Goal: Information Seeking & Learning: Learn about a topic

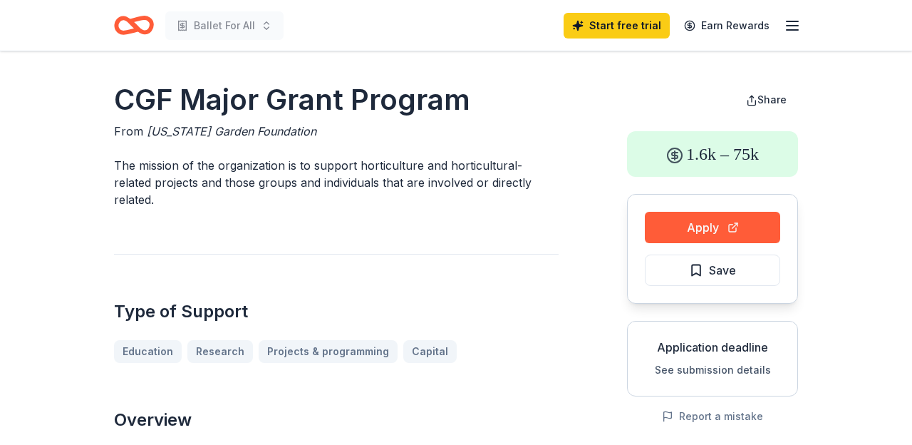
click at [793, 24] on icon "button" at bounding box center [792, 25] width 17 height 17
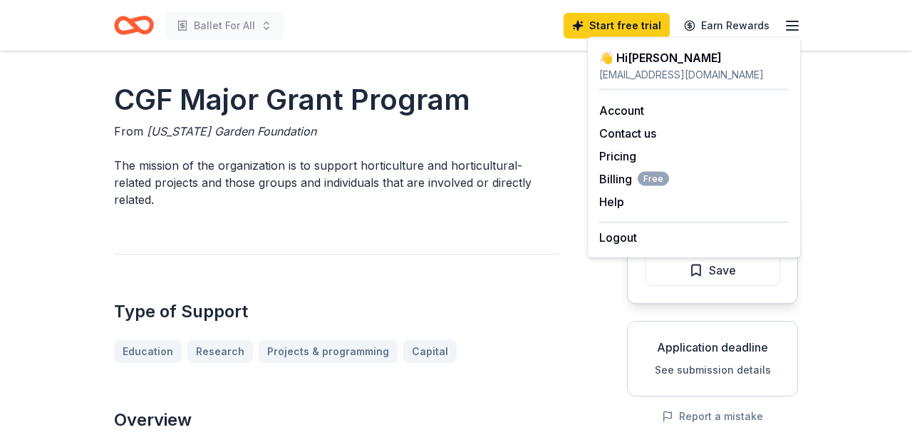
click at [145, 36] on icon "Home" at bounding box center [134, 25] width 40 height 33
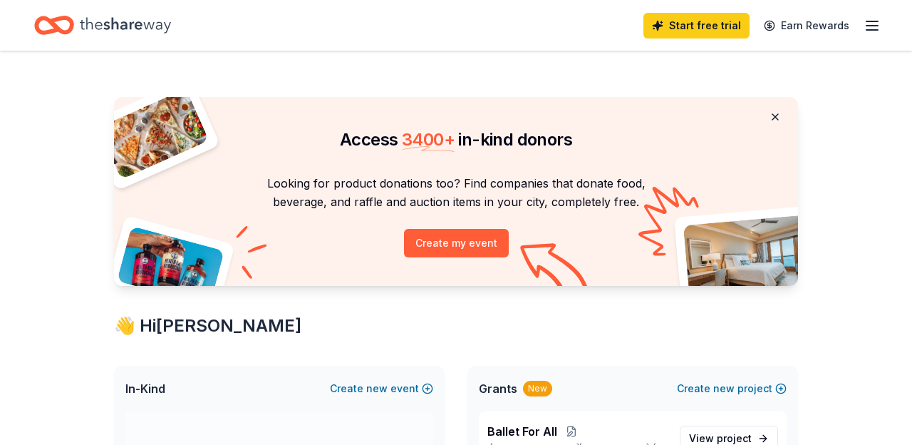
click at [777, 115] on button at bounding box center [775, 117] width 34 height 29
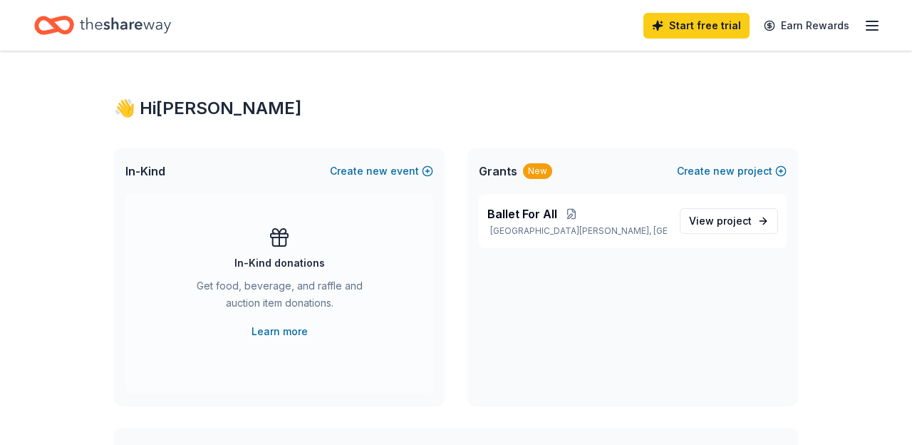
click at [879, 24] on icon "button" at bounding box center [872, 25] width 17 height 17
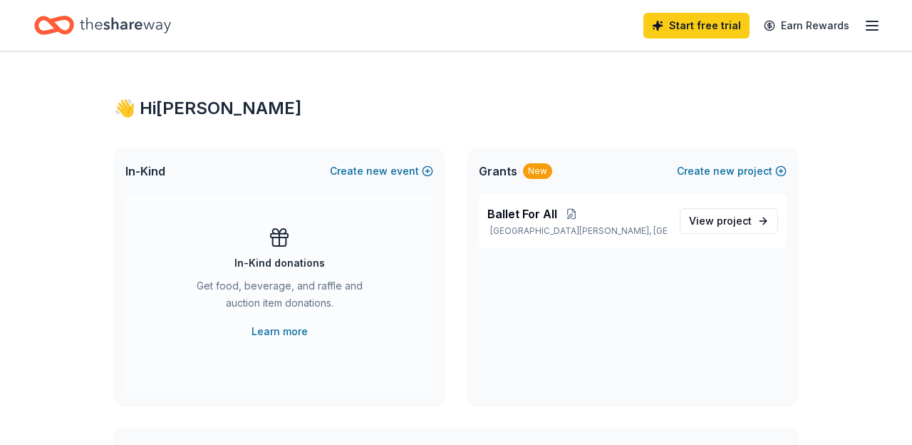
click at [868, 22] on icon "button" at bounding box center [872, 25] width 17 height 17
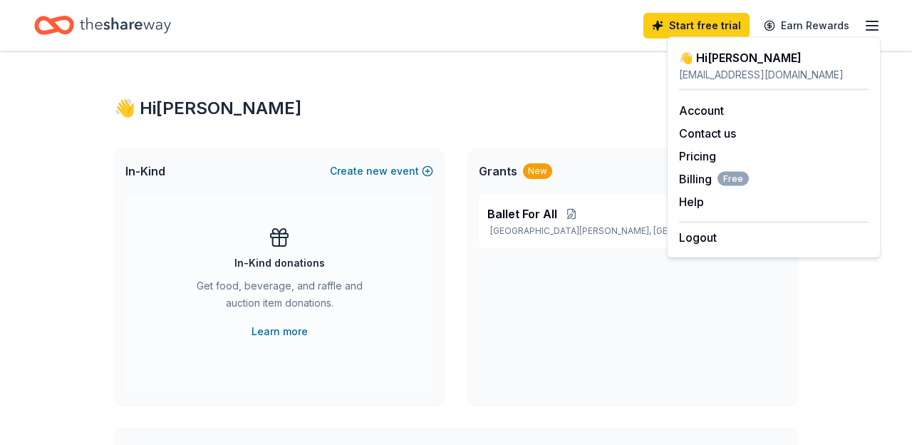
click at [607, 119] on div "👋 Hi [PERSON_NAME]" at bounding box center [456, 108] width 684 height 23
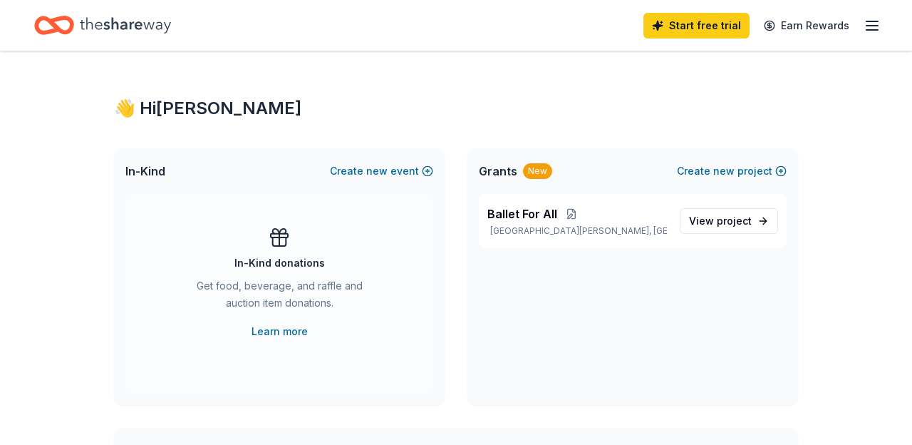
click at [96, 29] on icon "Home" at bounding box center [125, 25] width 91 height 29
click at [57, 26] on icon "Home" at bounding box center [61, 25] width 22 height 14
click at [870, 28] on icon "button" at bounding box center [872, 25] width 17 height 17
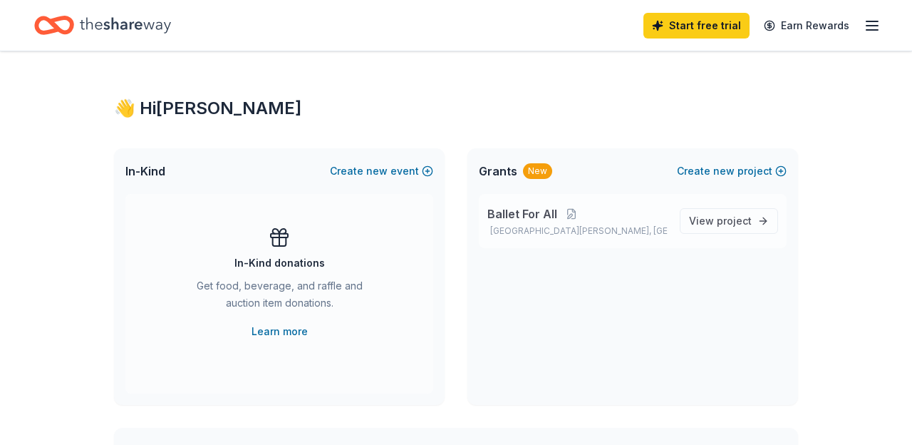
click at [649, 215] on p "Ballet For All" at bounding box center [577, 213] width 181 height 17
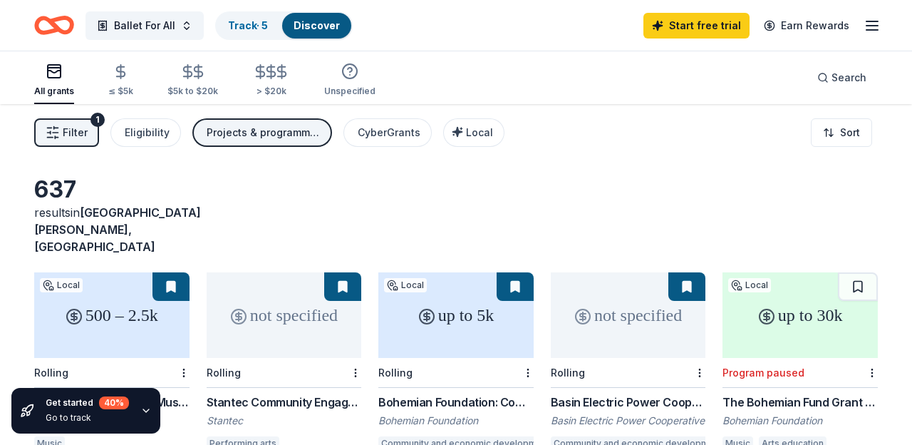
click at [76, 129] on span "Filter" at bounding box center [75, 132] width 25 height 17
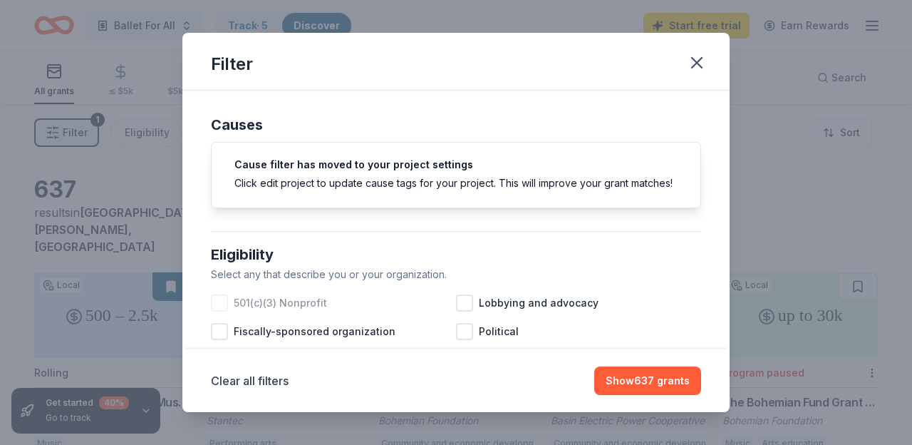
click at [263, 303] on span "501(c)(3) Nonprofit" at bounding box center [280, 302] width 93 height 17
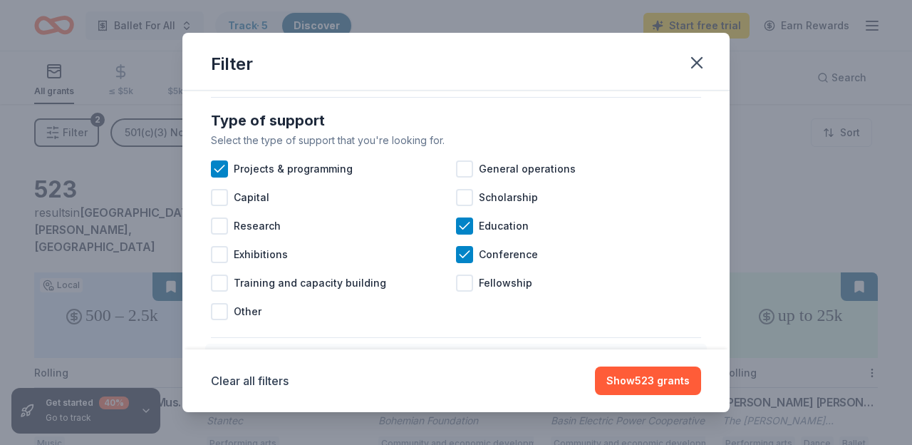
scroll to position [564, 0]
click at [467, 230] on icon at bounding box center [465, 225] width 14 height 14
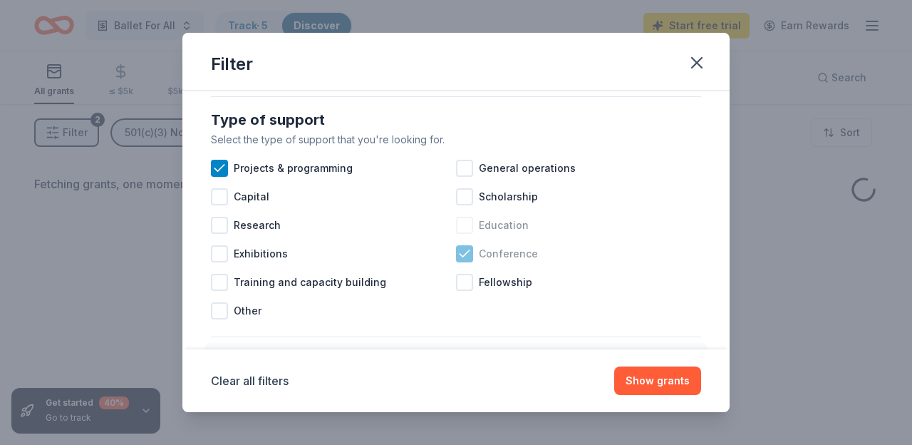
click at [465, 259] on icon at bounding box center [465, 254] width 14 height 14
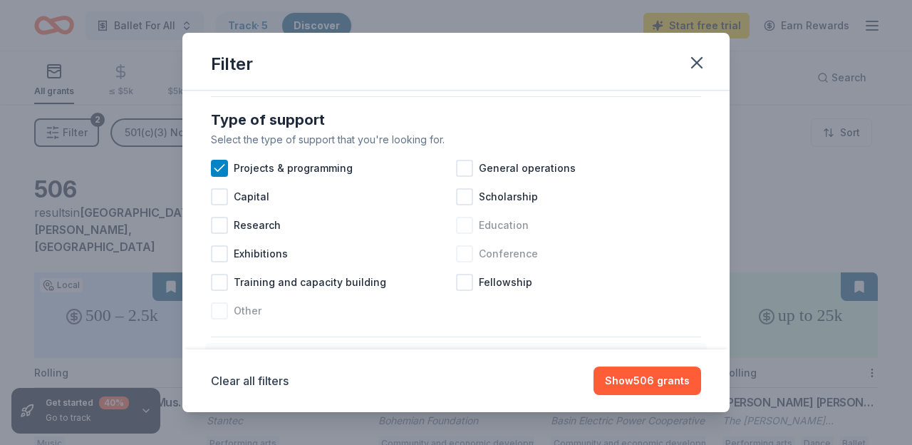
scroll to position [672, 0]
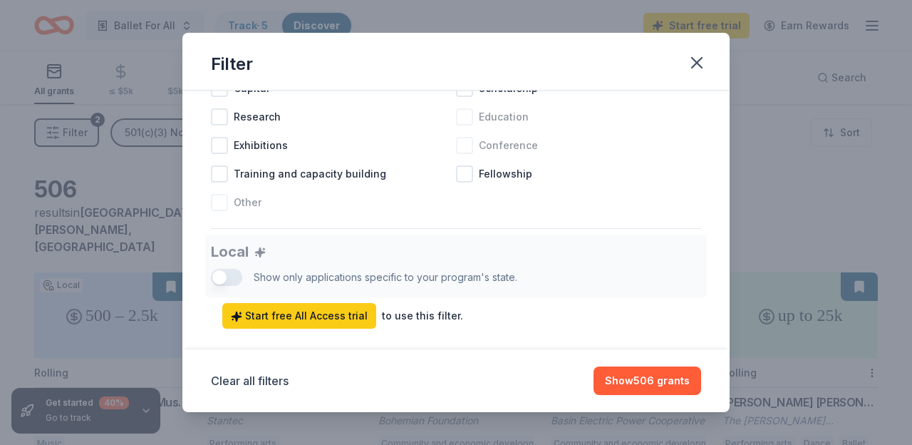
click at [221, 205] on div at bounding box center [219, 202] width 17 height 17
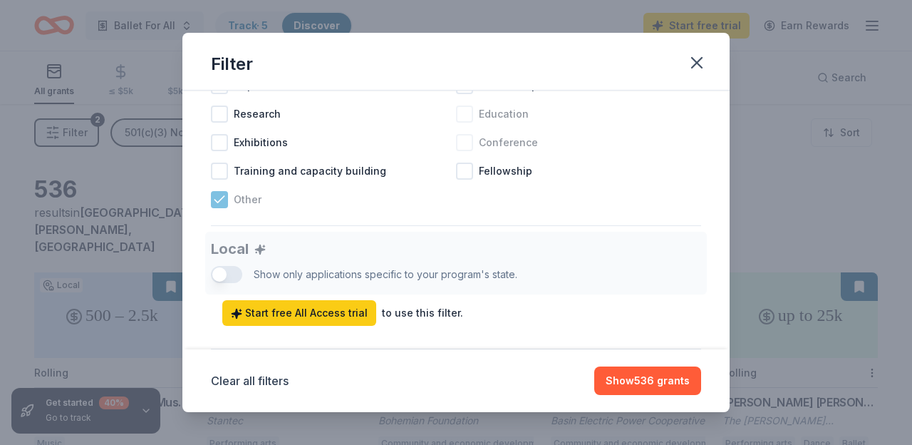
click at [218, 191] on div at bounding box center [219, 199] width 17 height 17
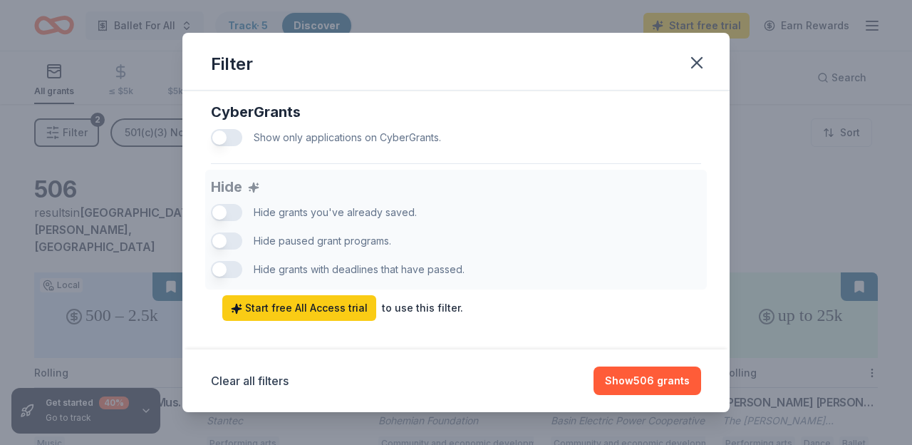
scroll to position [951, 0]
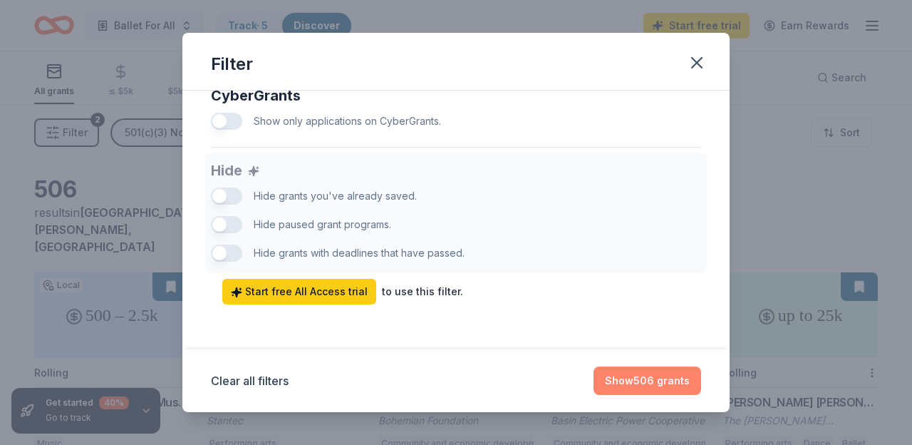
click at [620, 376] on button "Show 506 grants" at bounding box center [648, 380] width 108 height 29
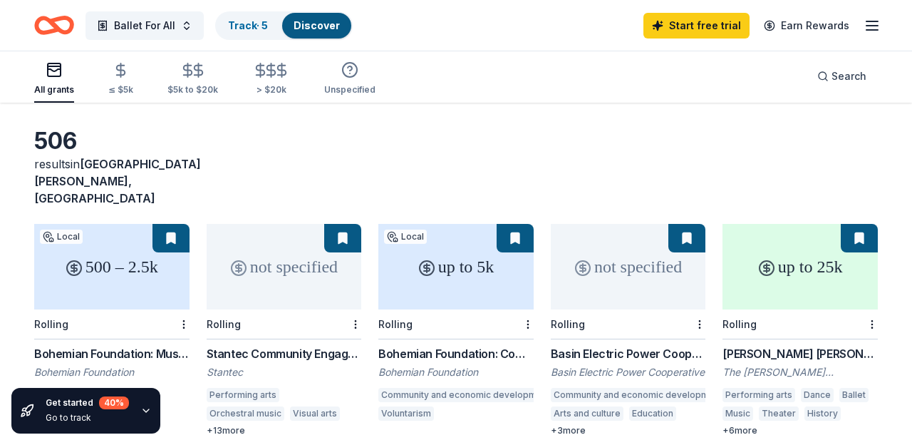
scroll to position [48, 0]
click at [827, 80] on div "Search" at bounding box center [841, 76] width 49 height 17
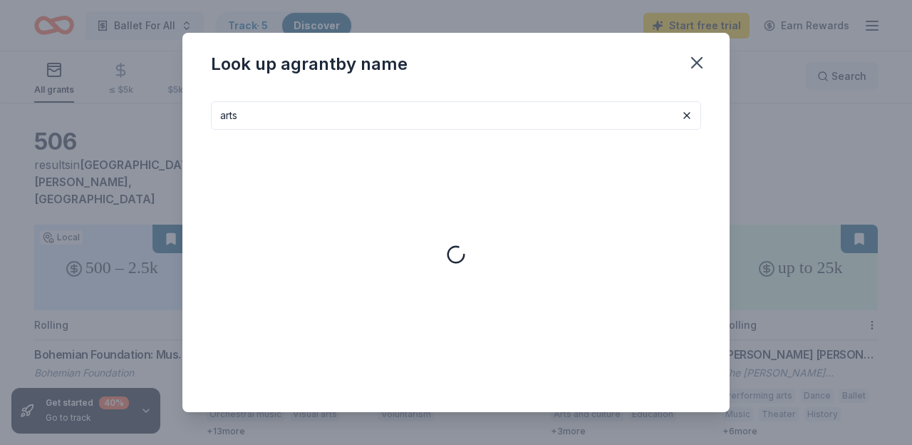
type input "arts"
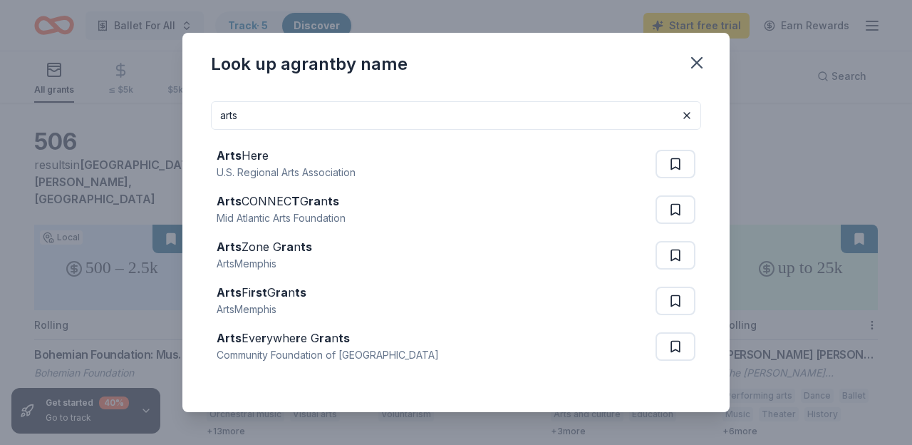
click at [611, 108] on input "arts" at bounding box center [456, 115] width 490 height 29
click at [618, 136] on div "Arts He r e U.S. Regional Arts Association Arts CONNEC T G ra n ts Mid Atlantic…" at bounding box center [456, 255] width 490 height 251
click at [605, 125] on input "arts" at bounding box center [456, 115] width 490 height 29
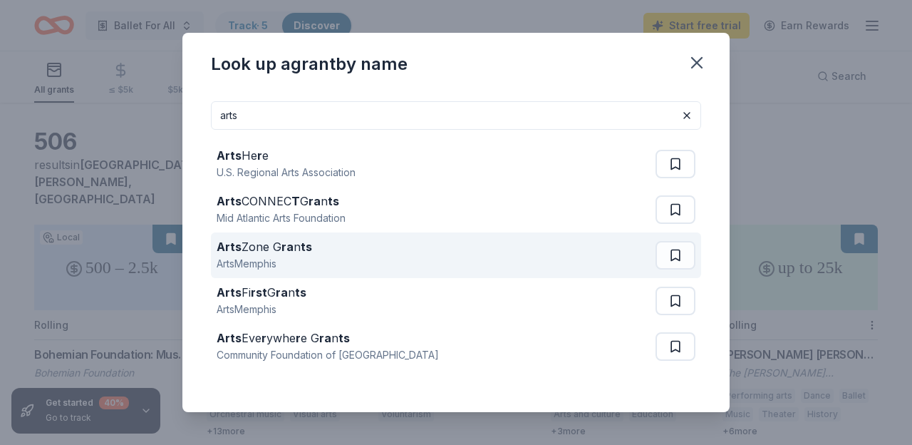
scroll to position [31, 0]
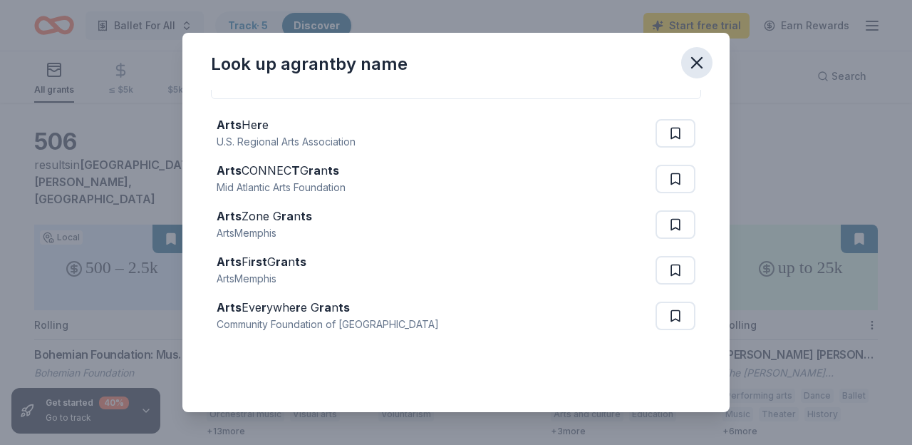
click at [698, 53] on icon "button" at bounding box center [697, 63] width 20 height 20
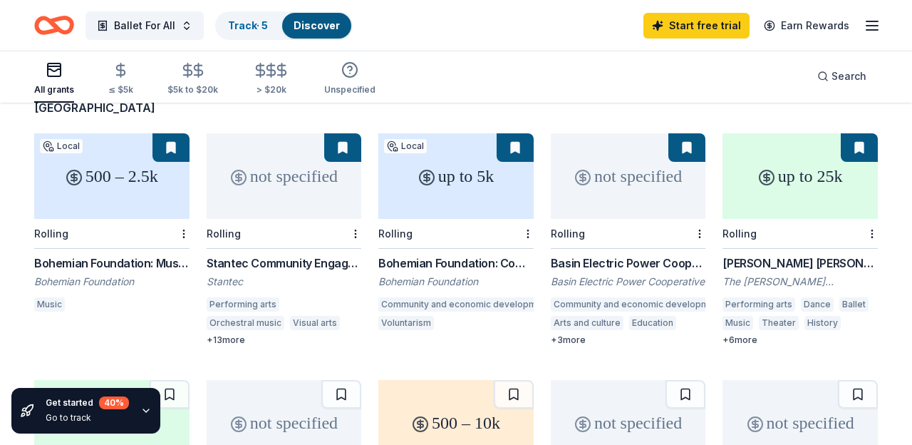
scroll to position [145, 0]
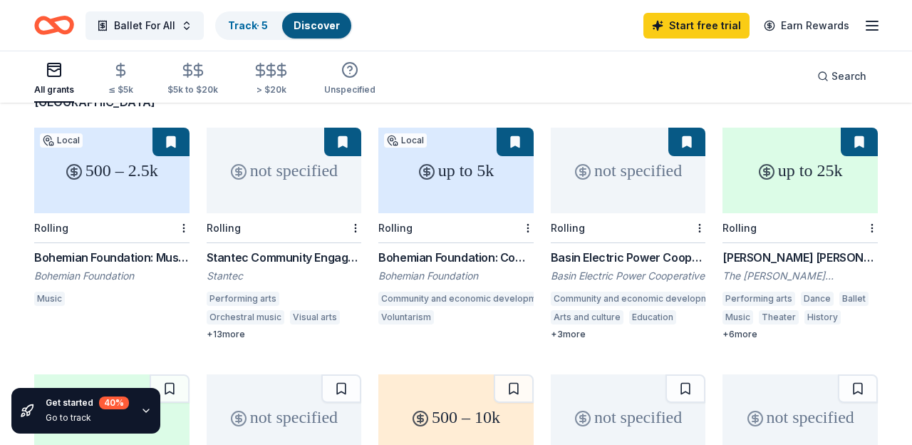
click at [830, 249] on div "[PERSON_NAME] [PERSON_NAME] Foundation Grants" at bounding box center [800, 257] width 155 height 17
click at [259, 26] on link "Track · 5" at bounding box center [248, 25] width 40 height 12
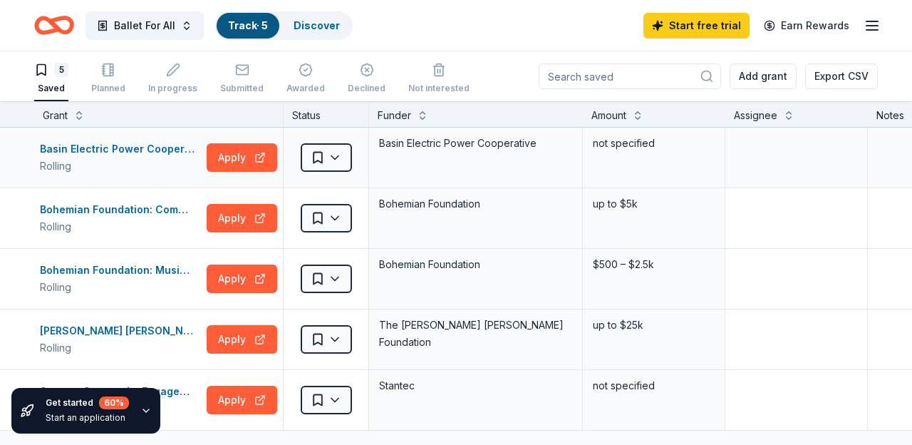
click at [456, 187] on div "Basin Electric Power Cooperative Charitable Giving Rolling Apply Saved Basin El…" at bounding box center [558, 158] width 1116 height 61
click at [183, 24] on button "Ballet For All" at bounding box center [145, 25] width 118 height 29
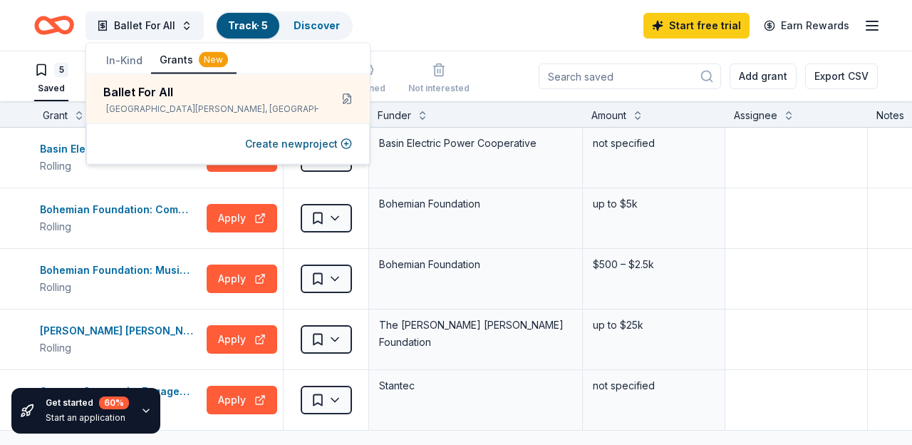
click at [392, 19] on div "Ballet For All Track · 5 Discover Start free trial Earn Rewards" at bounding box center [456, 25] width 844 height 33
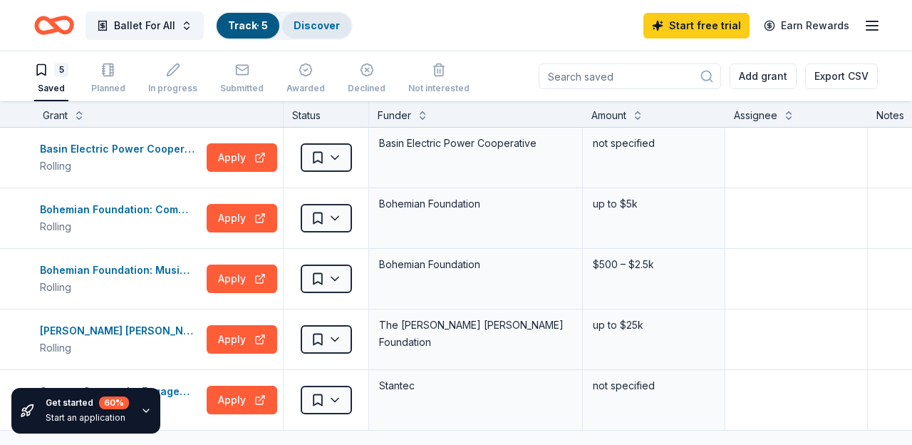
click at [329, 16] on div "Discover" at bounding box center [316, 26] width 69 height 26
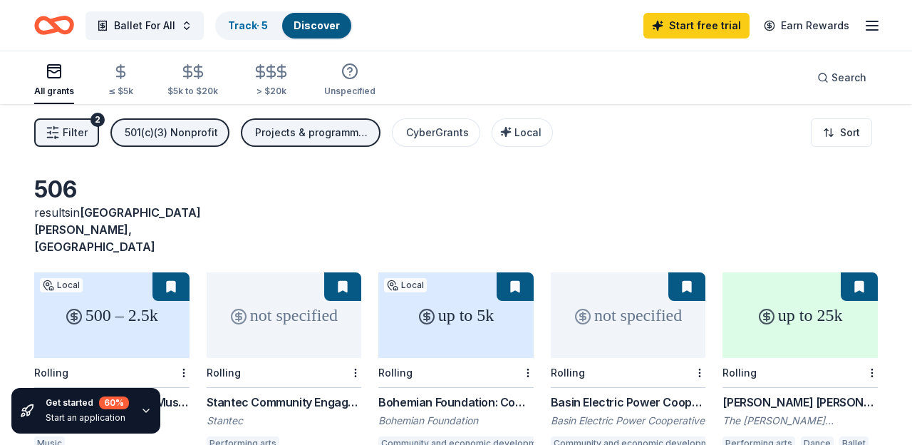
click at [67, 135] on span "Filter" at bounding box center [75, 132] width 25 height 17
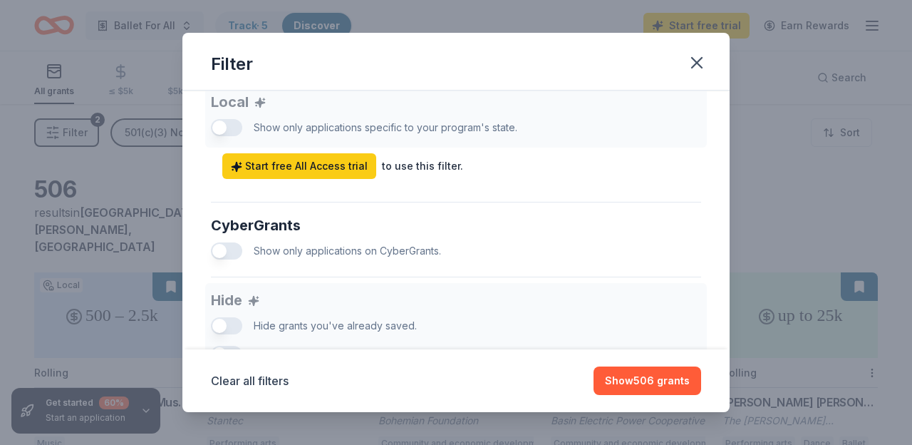
scroll to position [951, 0]
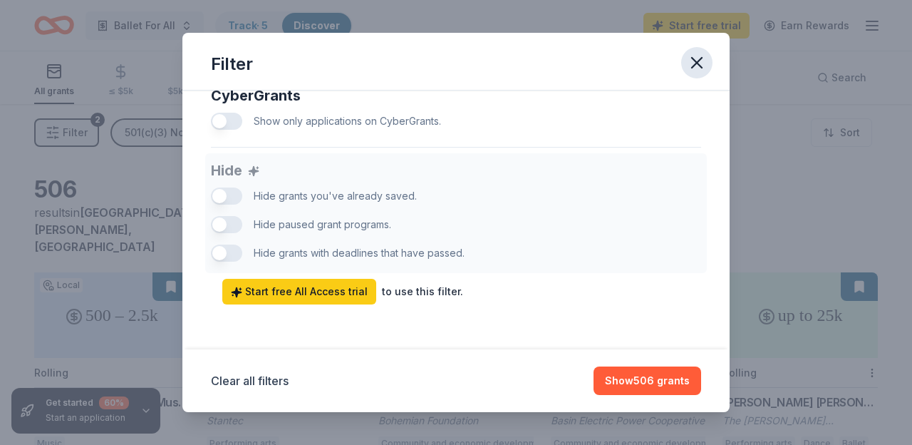
click at [693, 58] on icon "button" at bounding box center [697, 63] width 10 height 10
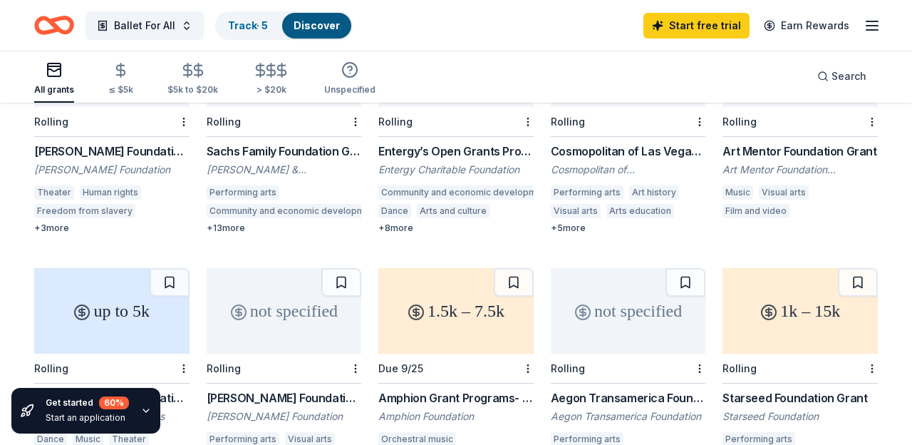
scroll to position [0, 0]
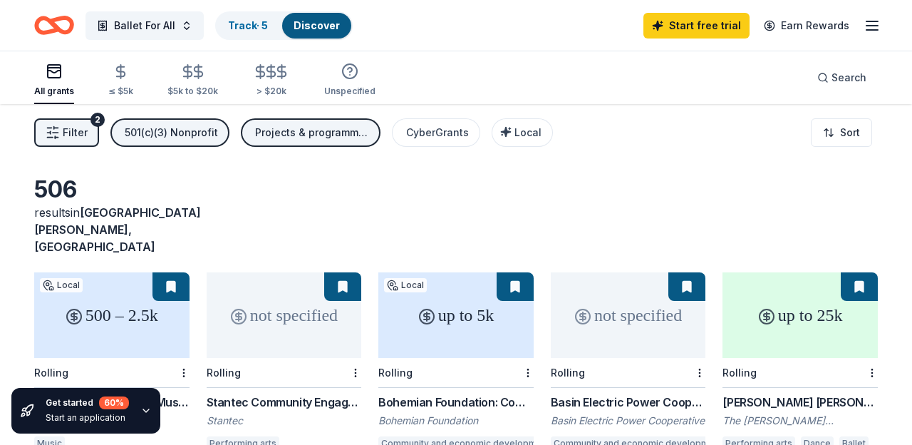
click at [871, 21] on icon "button" at bounding box center [872, 25] width 17 height 17
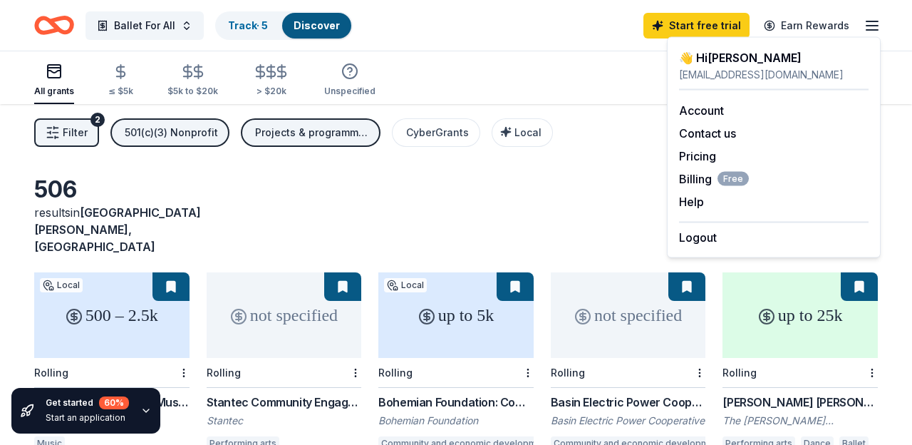
click at [530, 175] on div "506 results in [GEOGRAPHIC_DATA][PERSON_NAME], [GEOGRAPHIC_DATA]" at bounding box center [456, 215] width 844 height 80
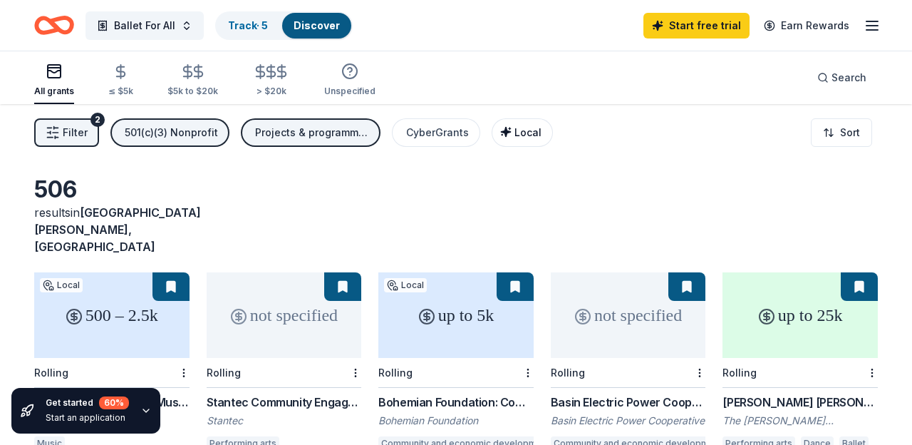
click at [523, 133] on span "Local" at bounding box center [528, 132] width 27 height 12
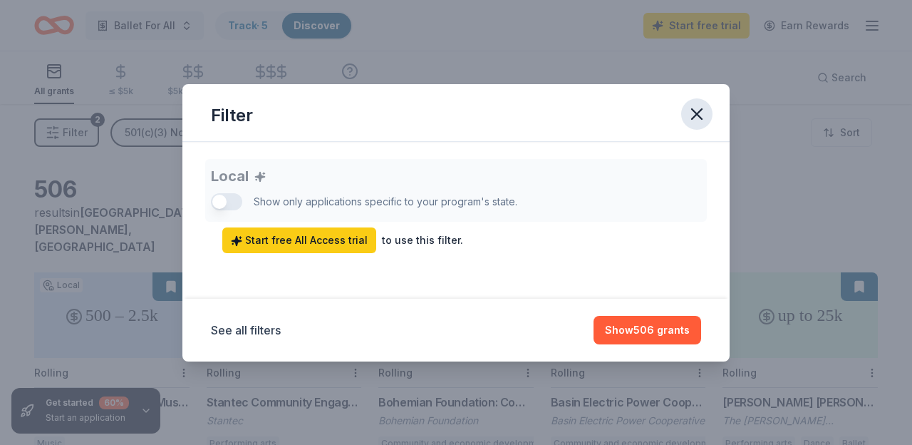
click at [703, 119] on icon "button" at bounding box center [697, 114] width 20 height 20
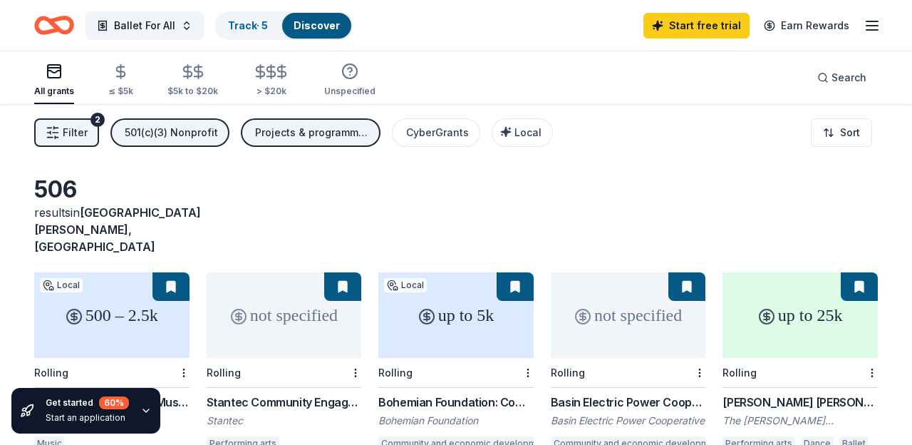
click at [64, 140] on span "Filter" at bounding box center [75, 132] width 25 height 17
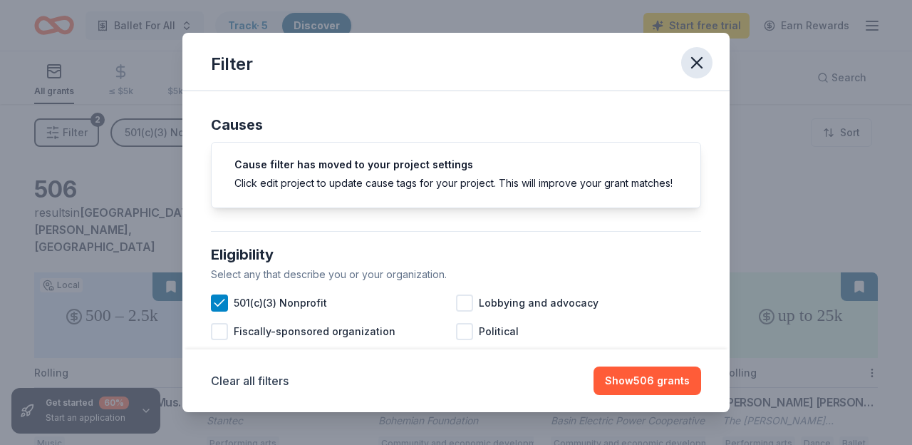
click at [696, 69] on icon "button" at bounding box center [697, 63] width 20 height 20
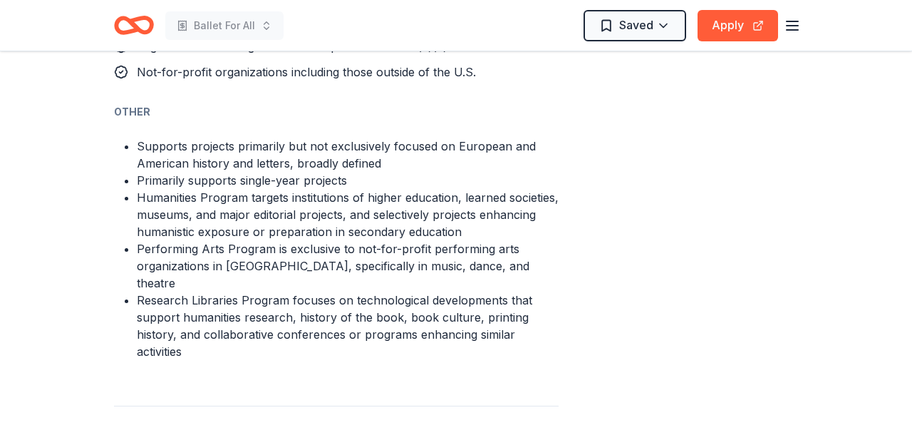
scroll to position [1150, 0]
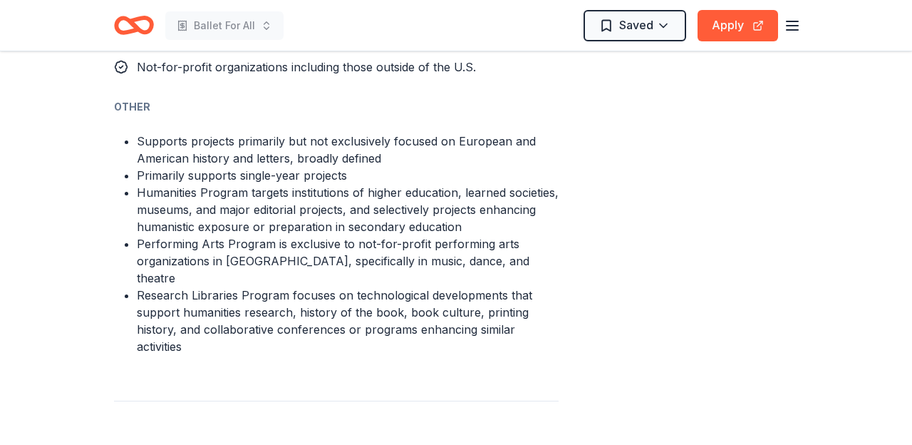
drag, startPoint x: 268, startPoint y: 205, endPoint x: 420, endPoint y: 218, distance: 152.3
click at [420, 235] on li "Performing Arts Program is exclusive to not-for-profit performing arts organiza…" at bounding box center [348, 260] width 422 height 51
drag, startPoint x: 481, startPoint y: 224, endPoint x: 271, endPoint y: 239, distance: 210.8
click at [271, 239] on ul "Supports projects primarily but not exclusively focused on European and America…" at bounding box center [336, 244] width 445 height 222
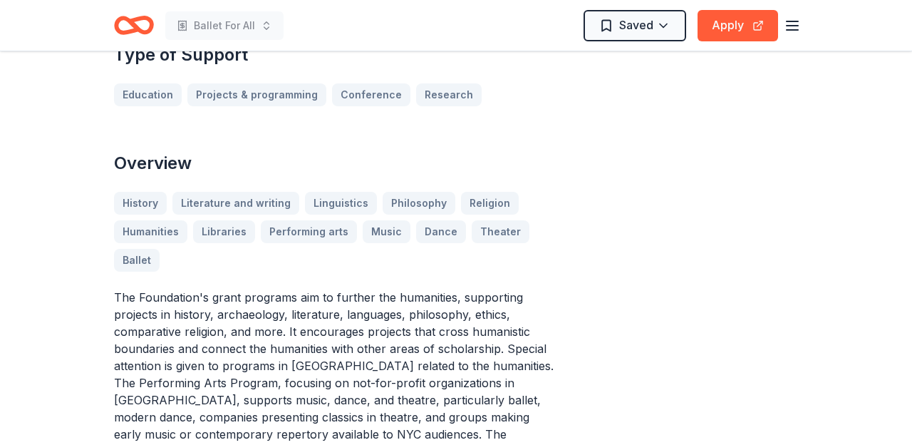
scroll to position [0, 0]
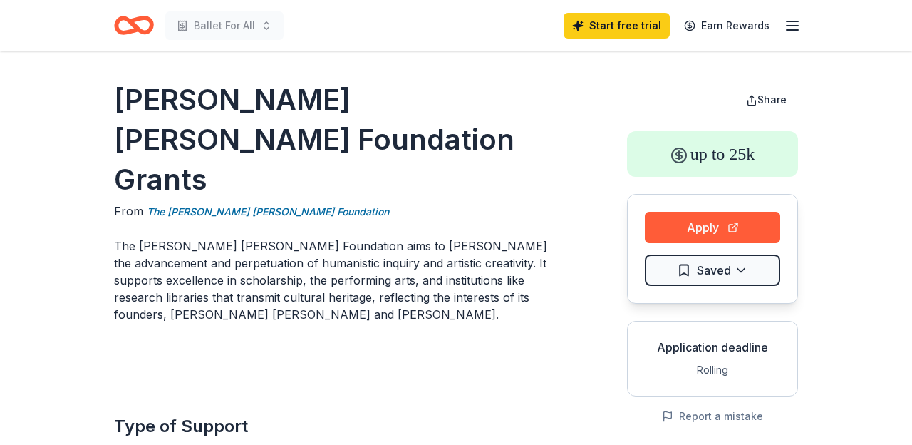
click at [129, 26] on icon "Home" at bounding box center [134, 25] width 40 height 33
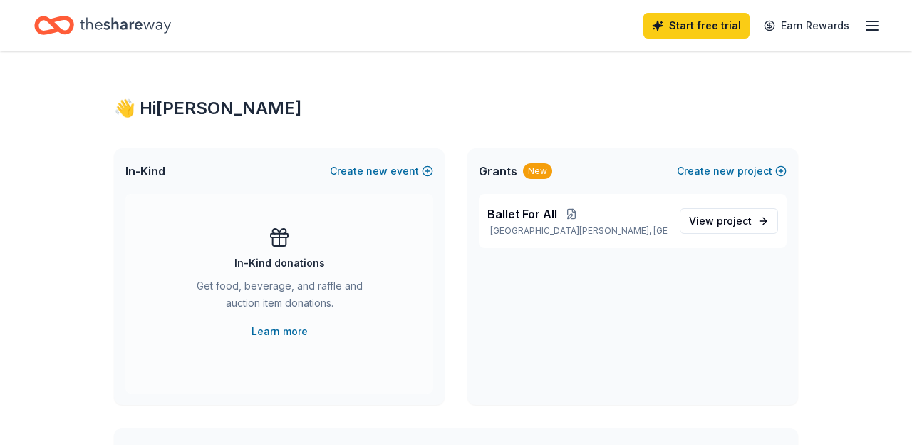
click at [862, 28] on div "Start free trial Earn Rewards" at bounding box center [762, 25] width 237 height 33
click at [868, 27] on icon "button" at bounding box center [872, 25] width 17 height 17
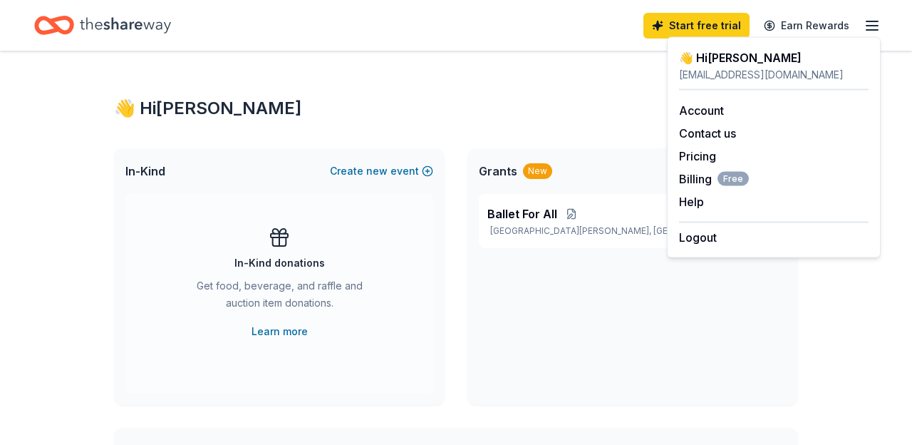
click at [567, 115] on div "👋 Hi [PERSON_NAME]" at bounding box center [456, 108] width 684 height 23
